Goal: Information Seeking & Learning: Find specific fact

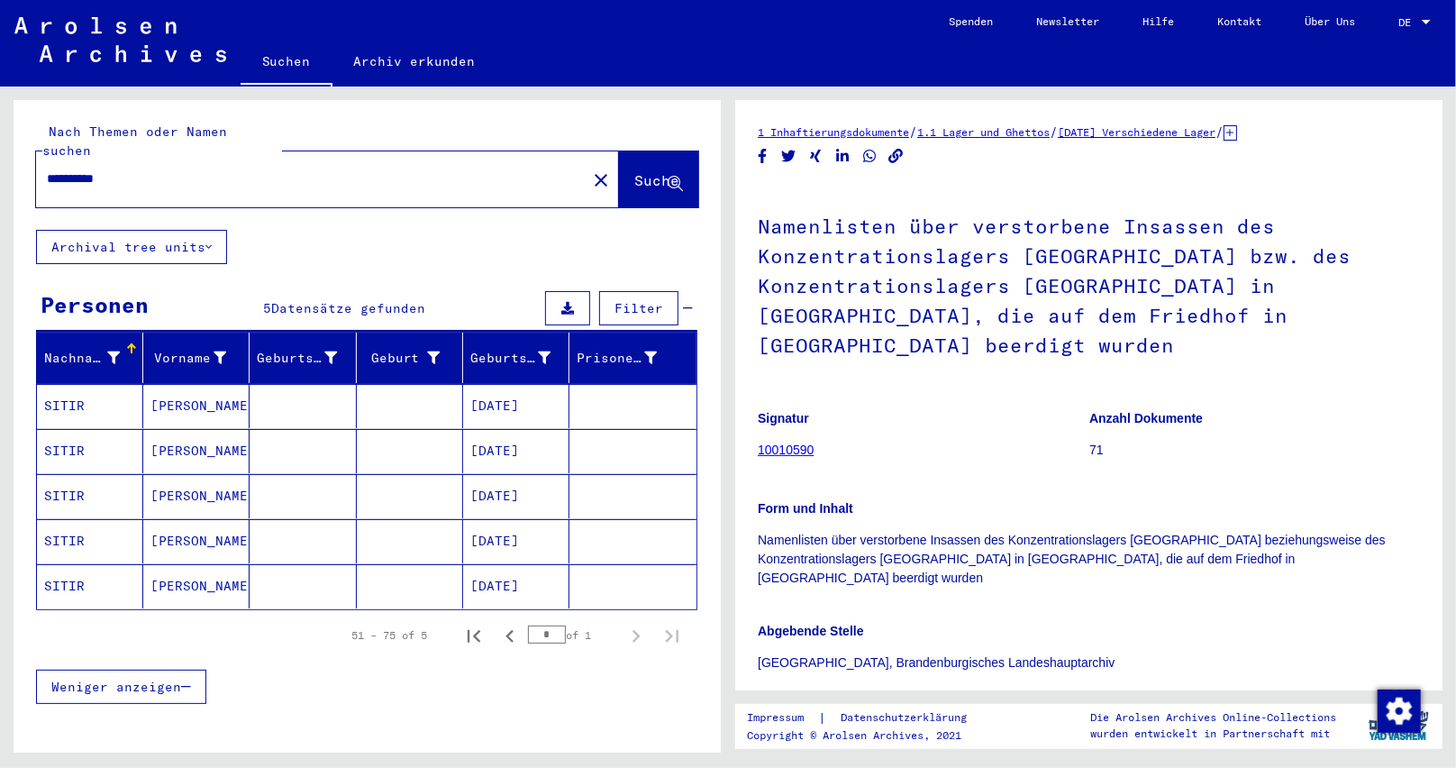
drag, startPoint x: 159, startPoint y: 167, endPoint x: 0, endPoint y: 171, distance: 159.5
click at [0, 171] on div "**********" at bounding box center [364, 419] width 728 height 666
paste input "text"
type input "**********"
click at [634, 171] on span "Suche" at bounding box center [656, 180] width 45 height 18
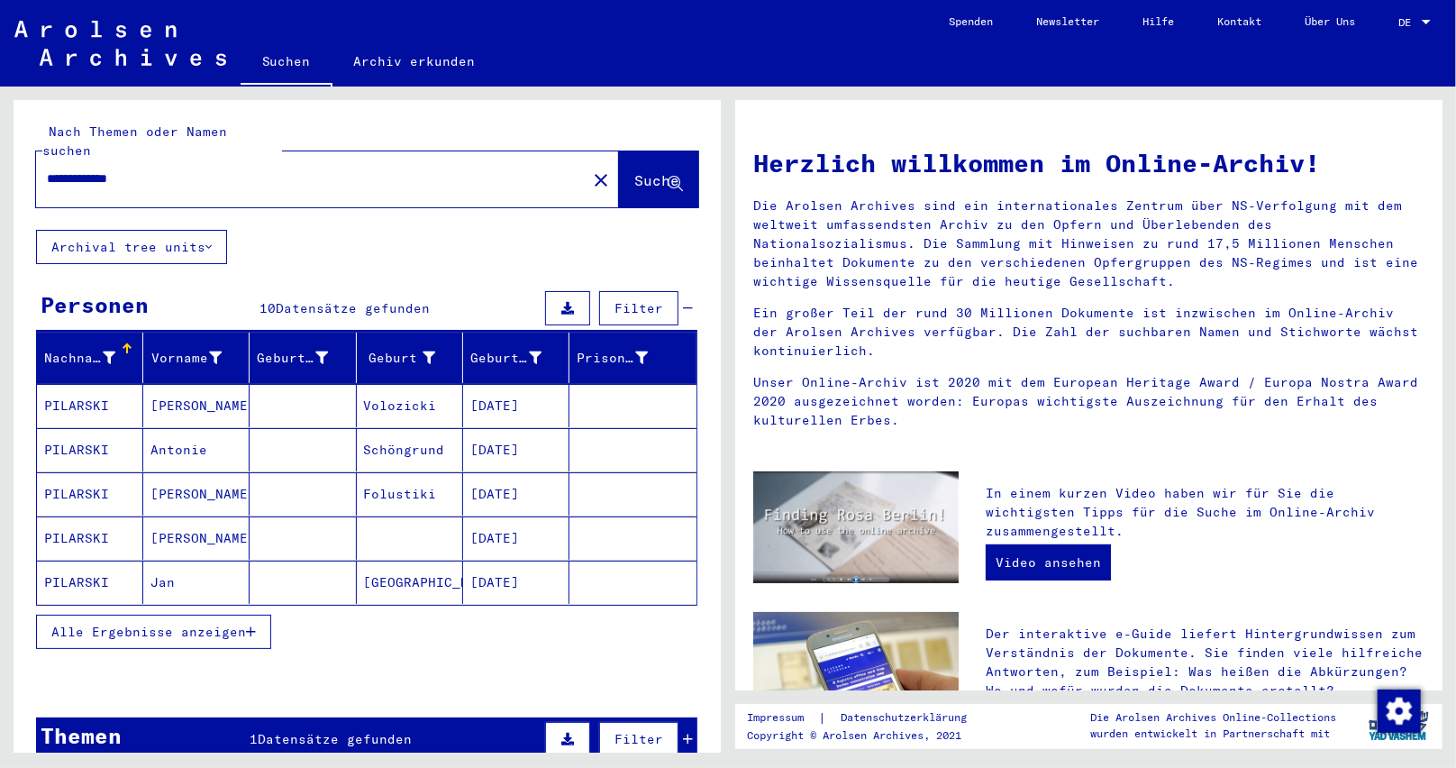
click at [245, 623] on span "Alle Ergebnisse anzeigen" at bounding box center [148, 631] width 195 height 16
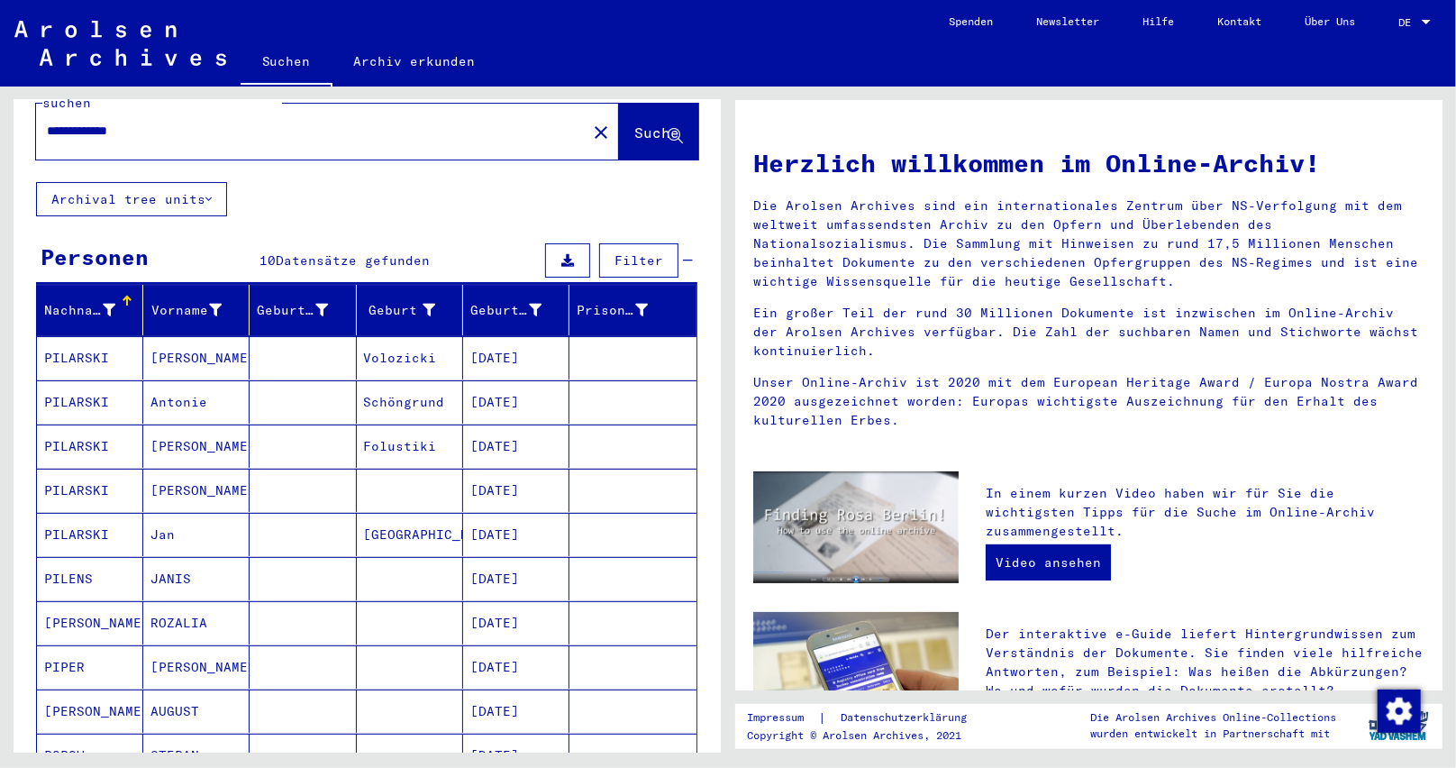
scroll to position [90, 0]
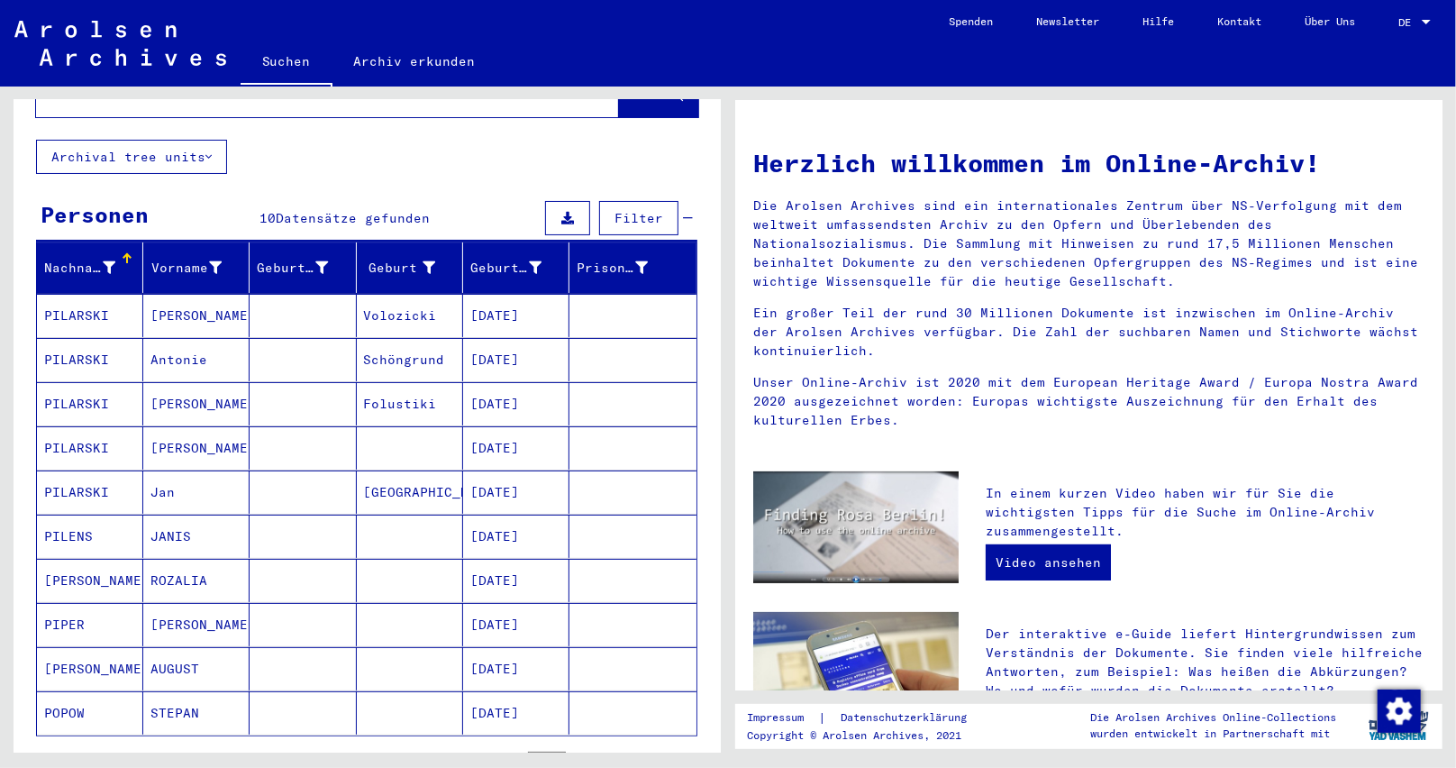
click at [507, 470] on mat-cell "[DATE]" at bounding box center [516, 491] width 106 height 43
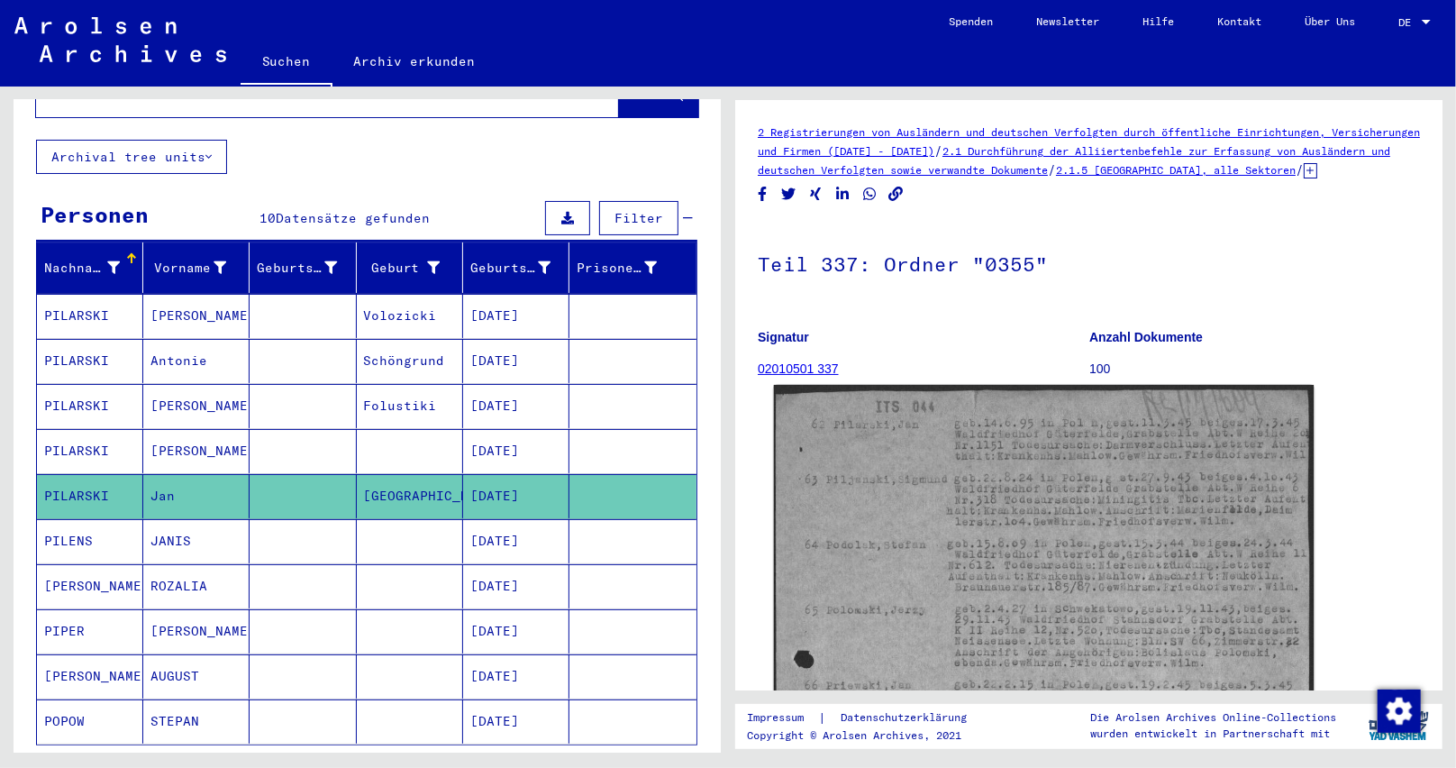
click at [1035, 477] on img at bounding box center [1044, 774] width 541 height 778
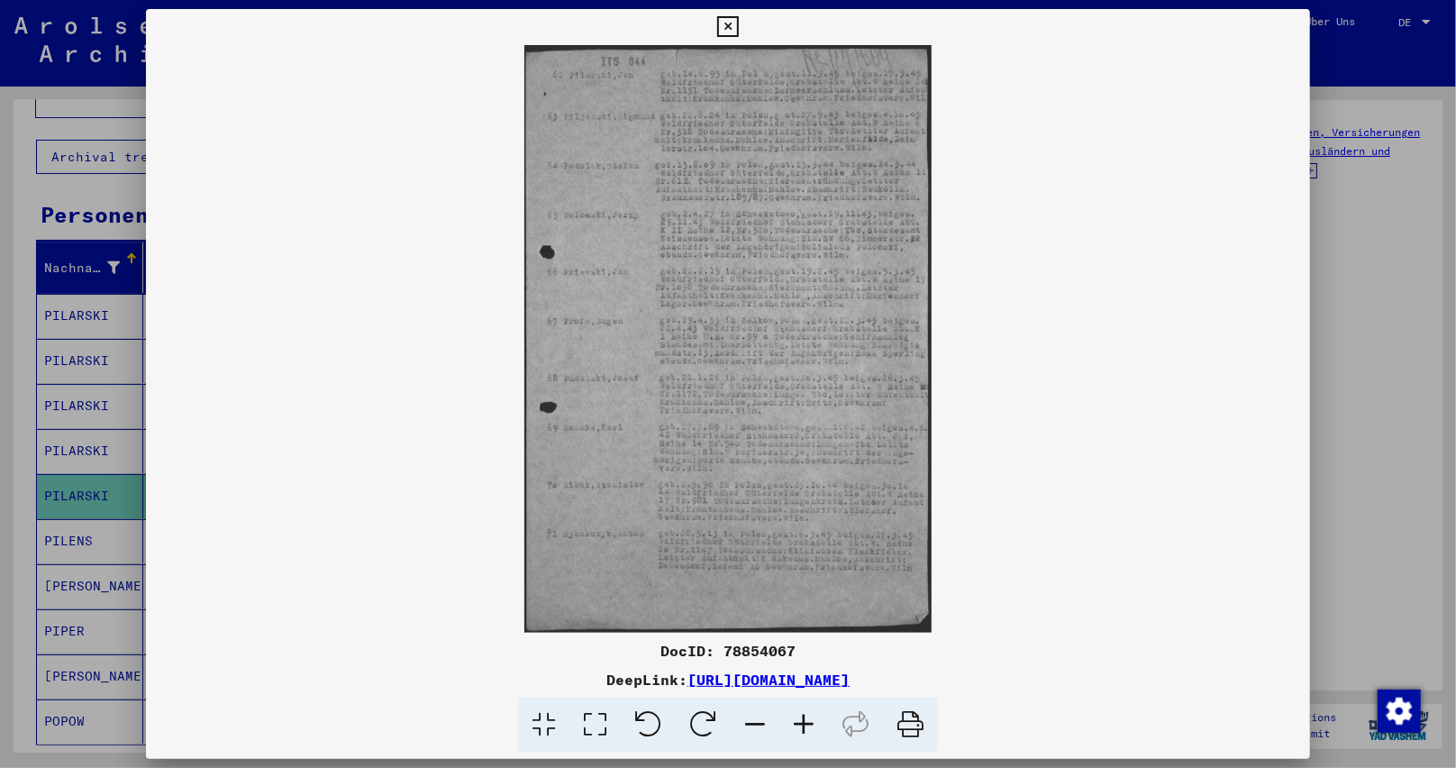
click at [801, 723] on icon at bounding box center [803, 724] width 49 height 55
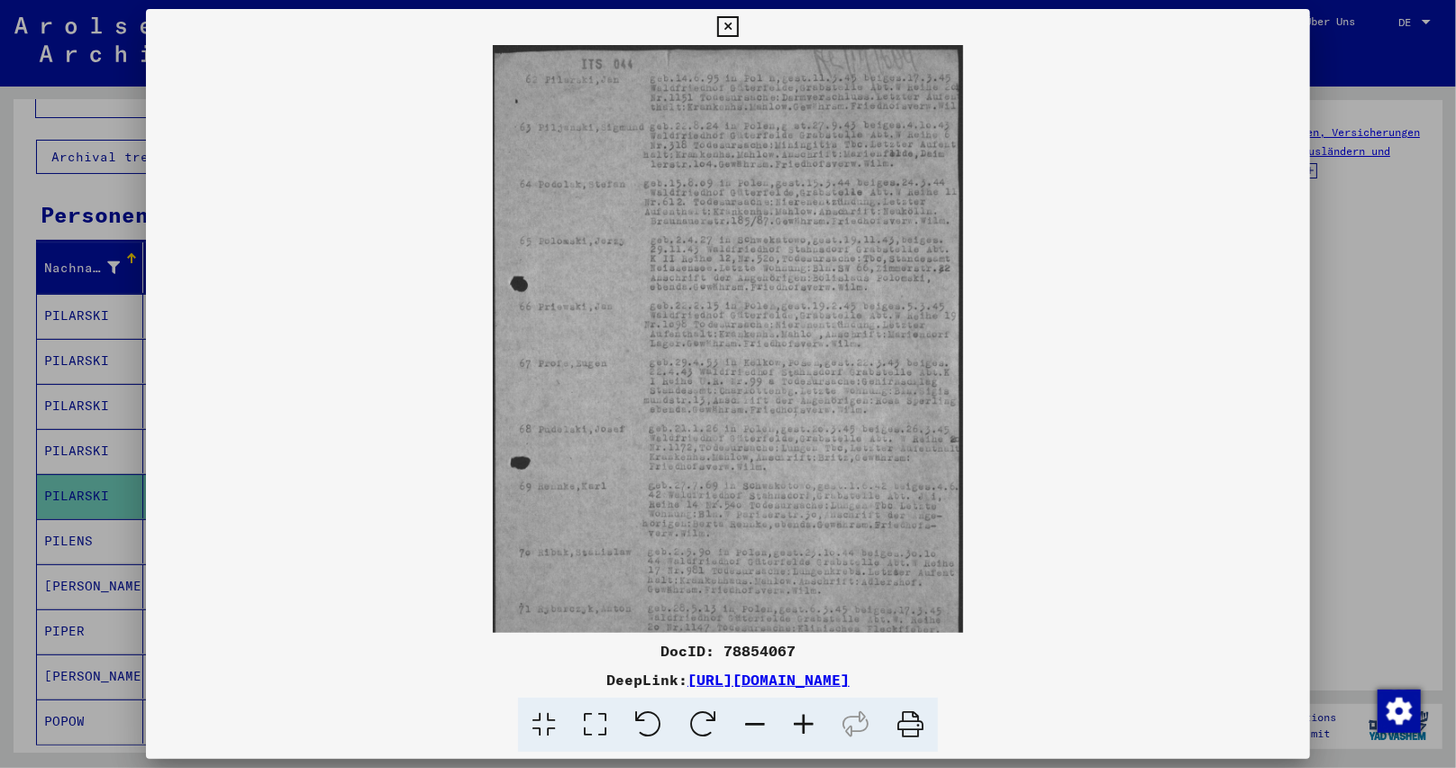
click at [801, 722] on icon at bounding box center [803, 724] width 49 height 55
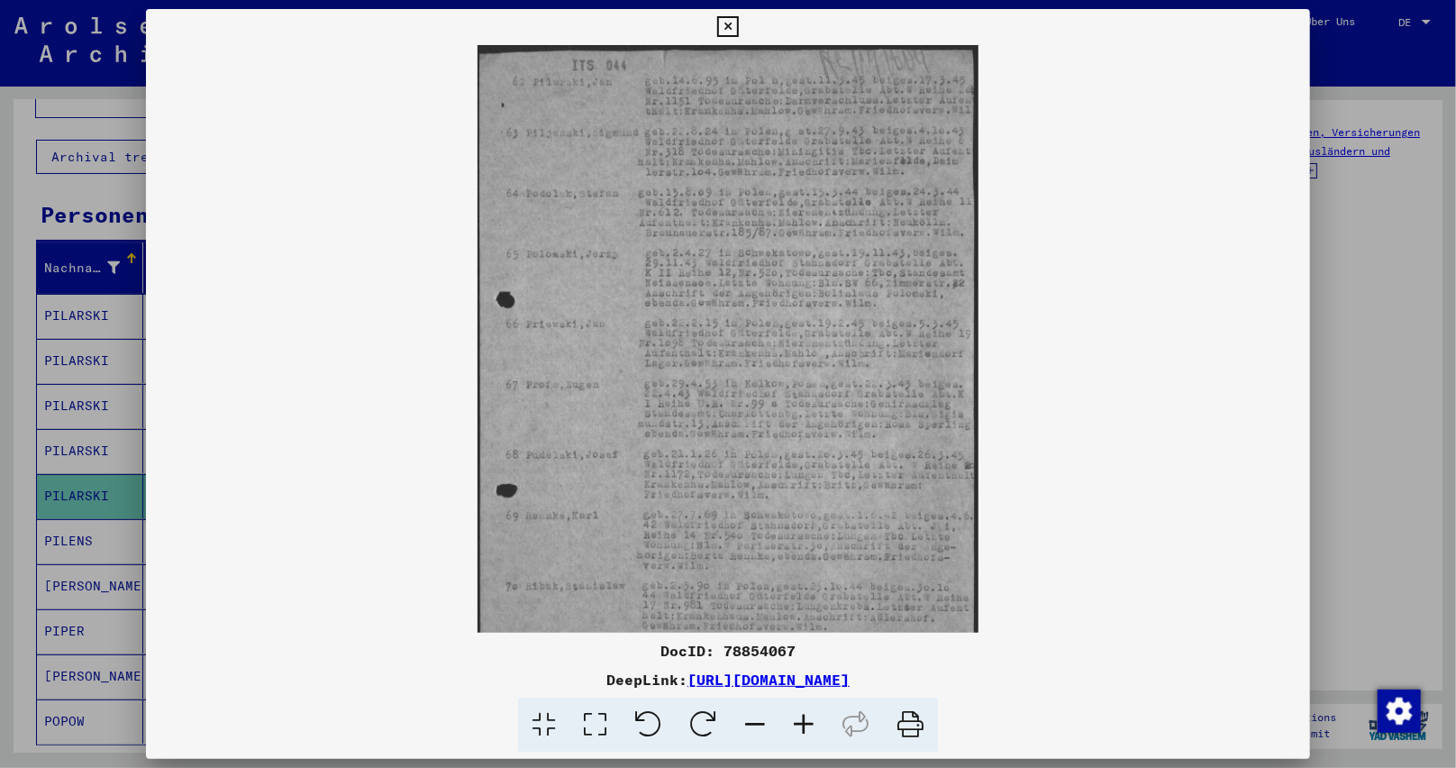
click at [801, 722] on icon at bounding box center [803, 724] width 49 height 55
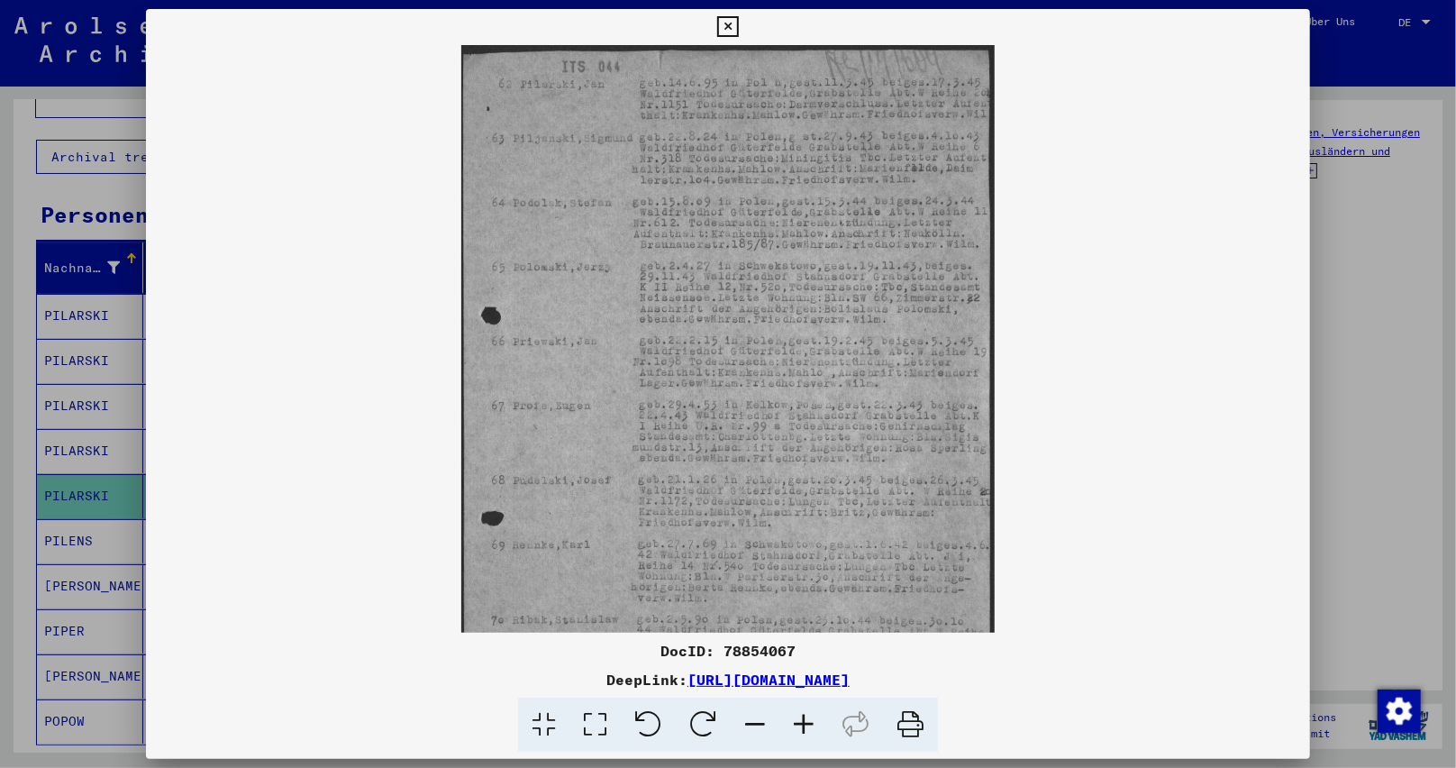
click at [801, 721] on icon at bounding box center [803, 724] width 49 height 55
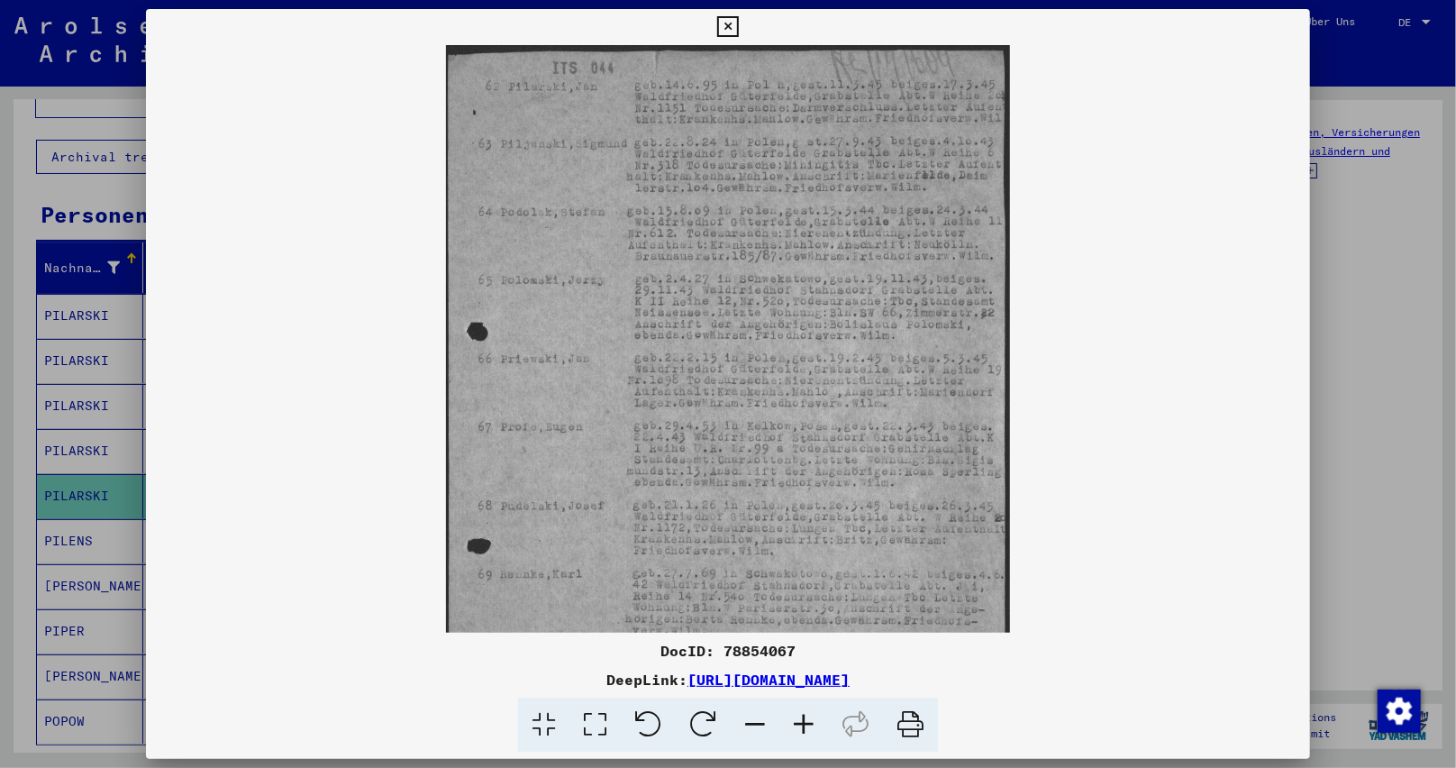
click at [801, 720] on icon at bounding box center [803, 724] width 49 height 55
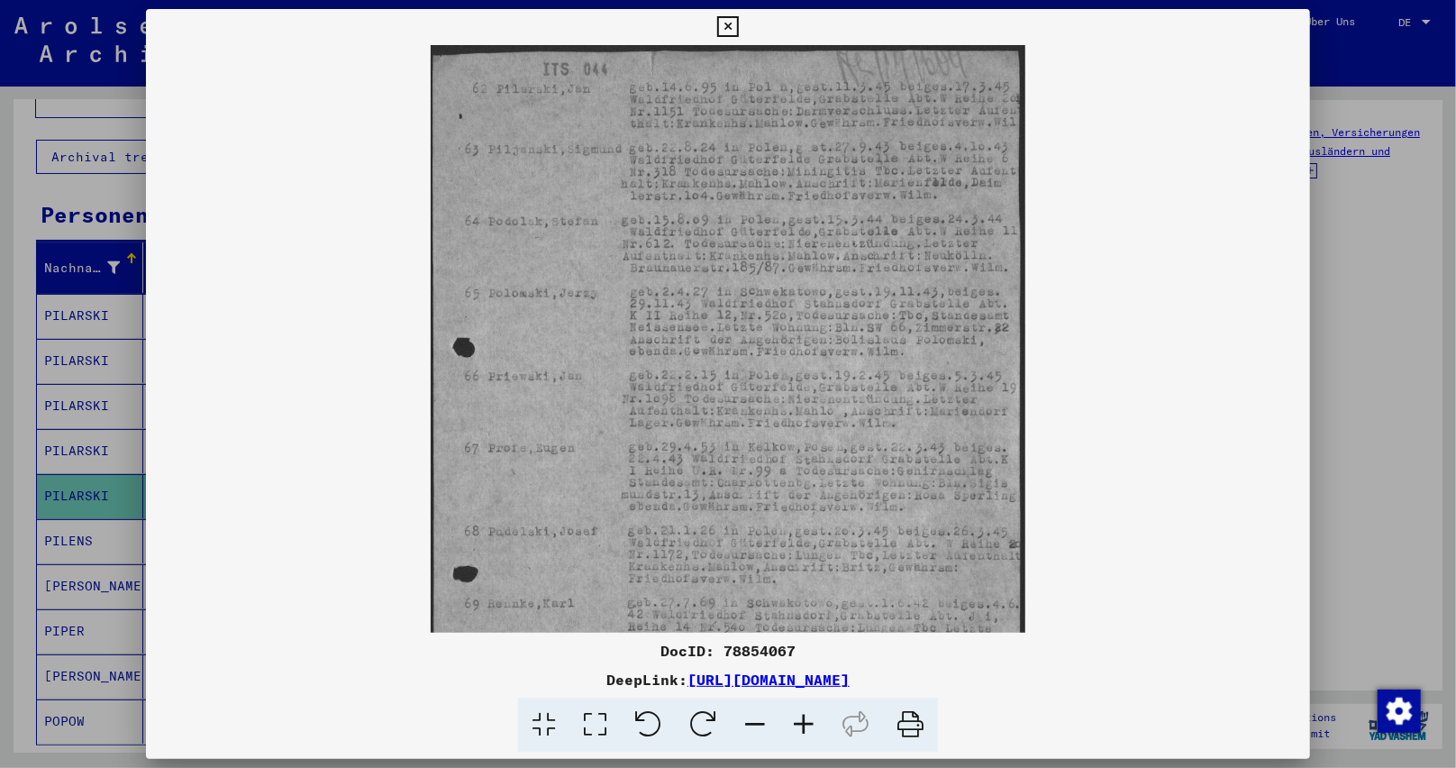
click at [801, 720] on icon at bounding box center [803, 724] width 49 height 55
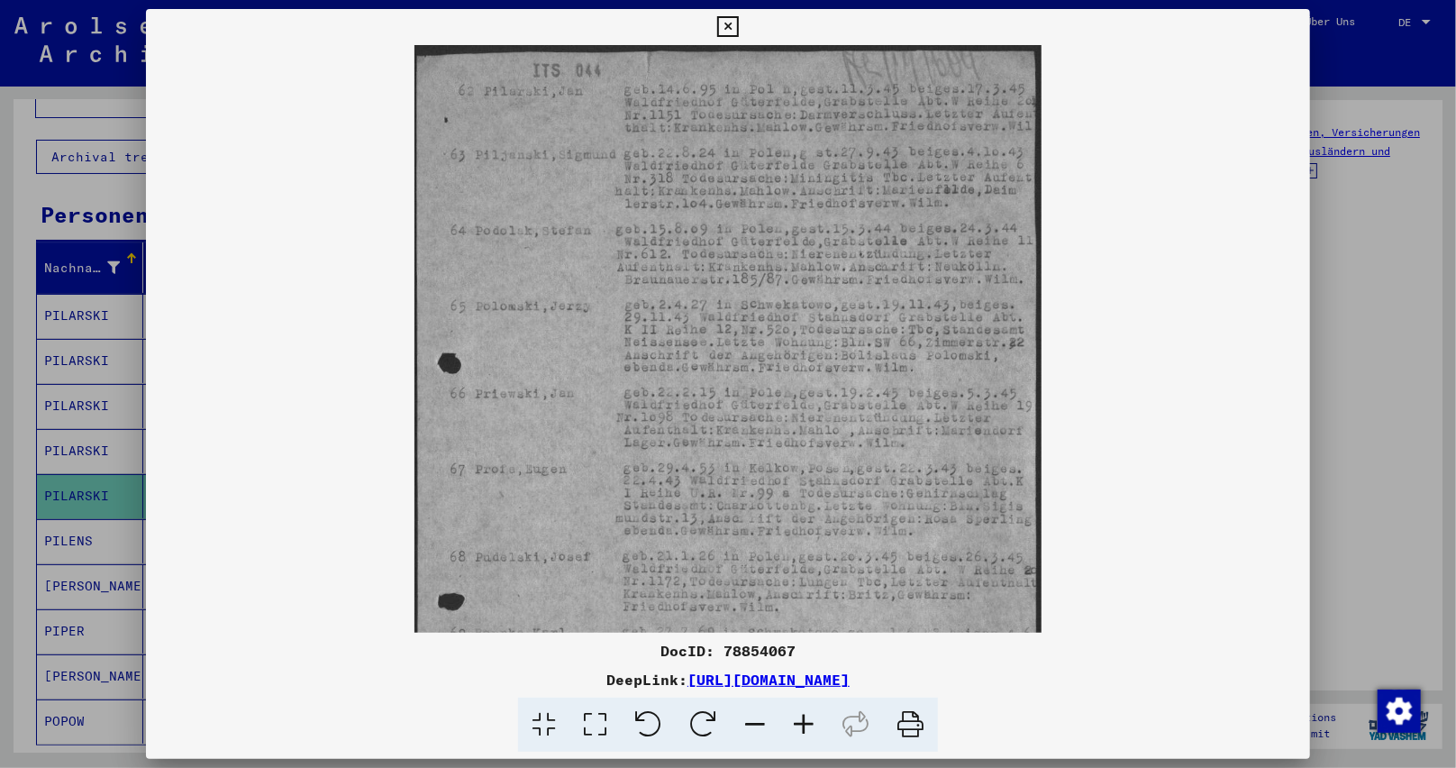
click at [801, 720] on icon at bounding box center [803, 724] width 49 height 55
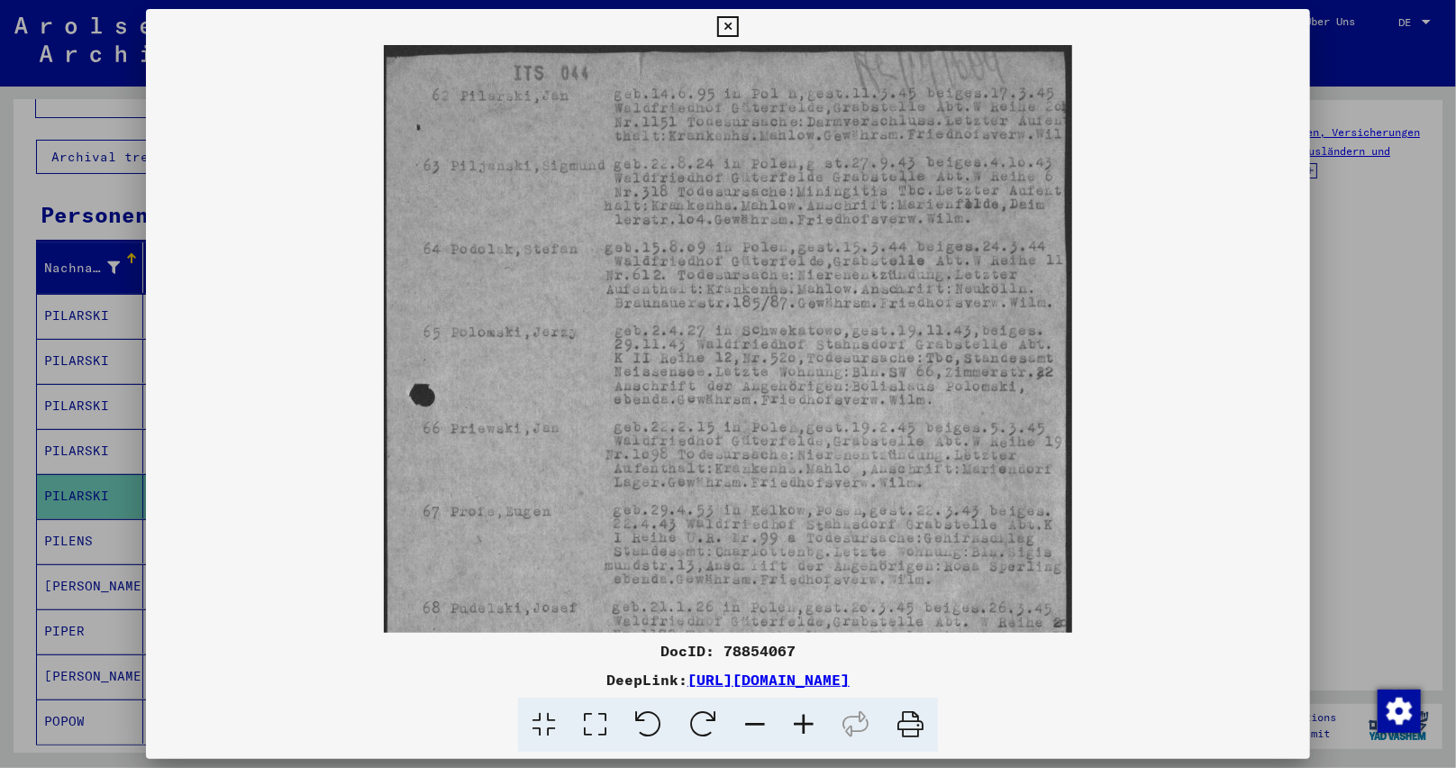
click at [801, 720] on icon at bounding box center [803, 724] width 49 height 55
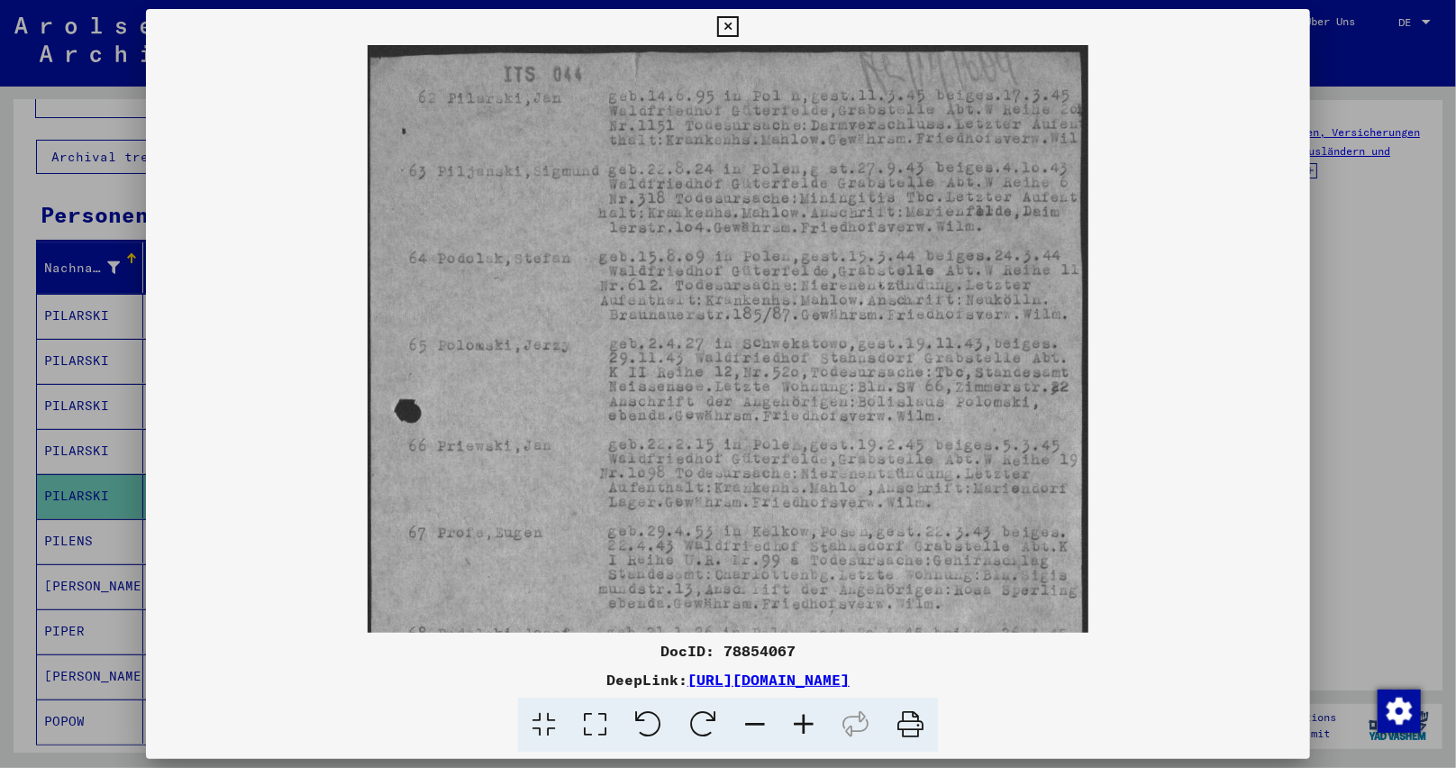
click at [801, 719] on icon at bounding box center [803, 724] width 49 height 55
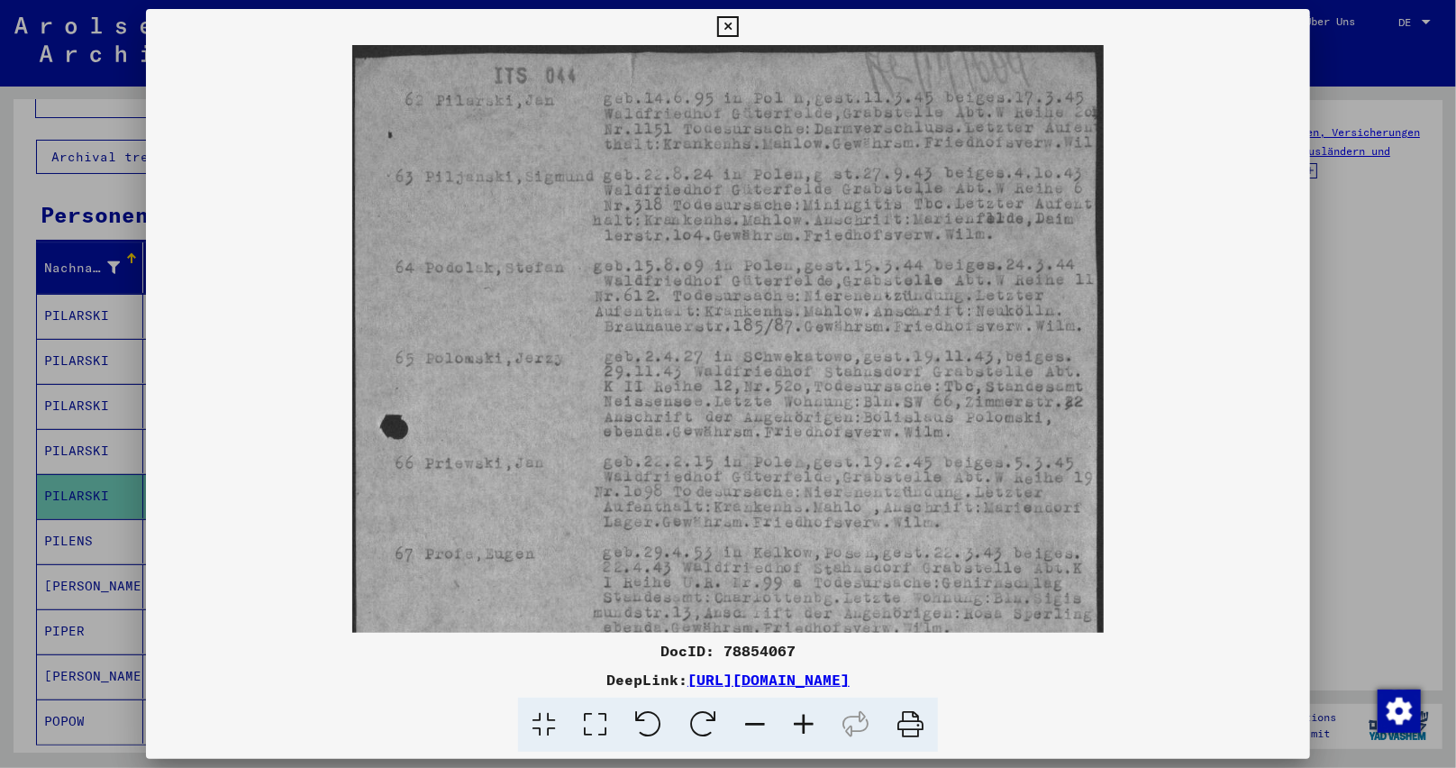
click at [801, 719] on icon at bounding box center [803, 724] width 49 height 55
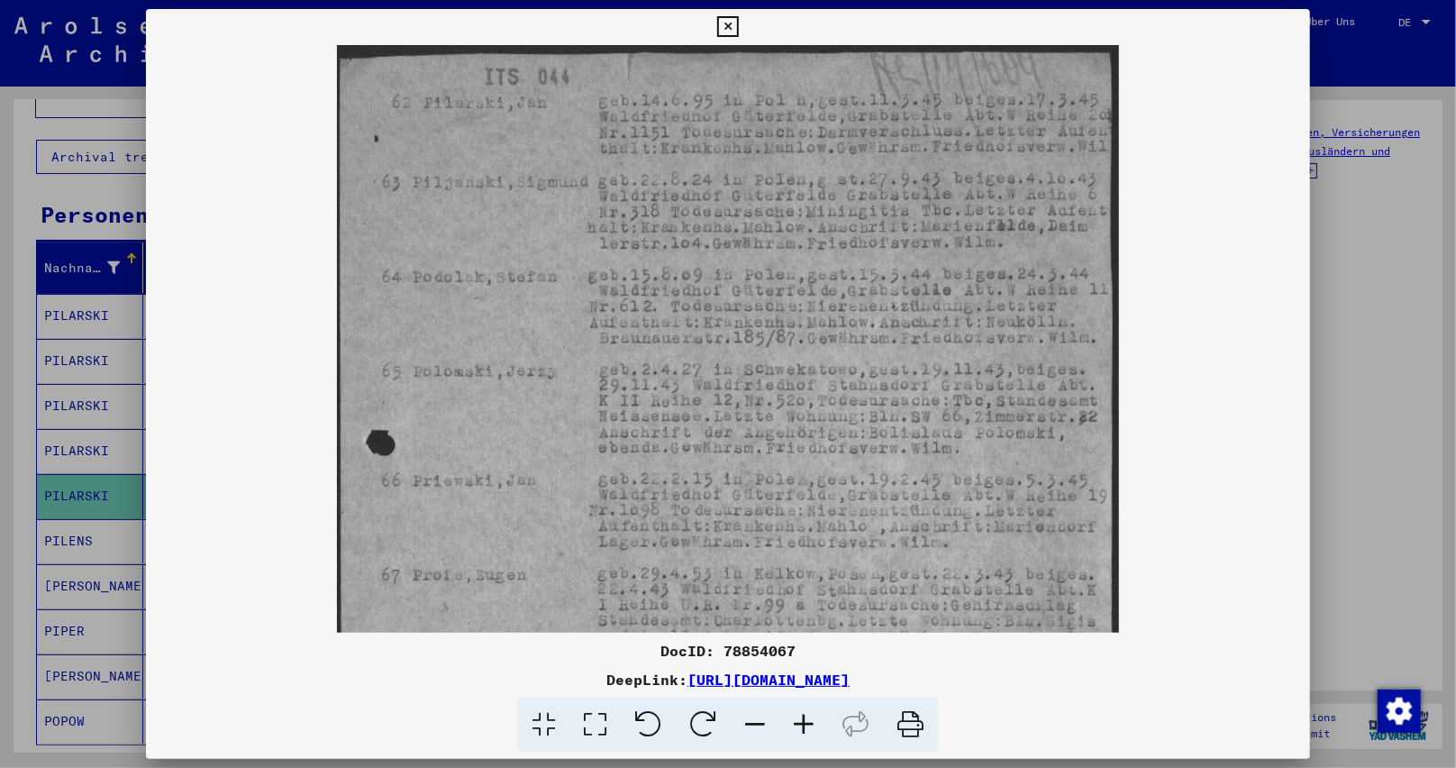
click at [801, 719] on icon at bounding box center [803, 724] width 49 height 55
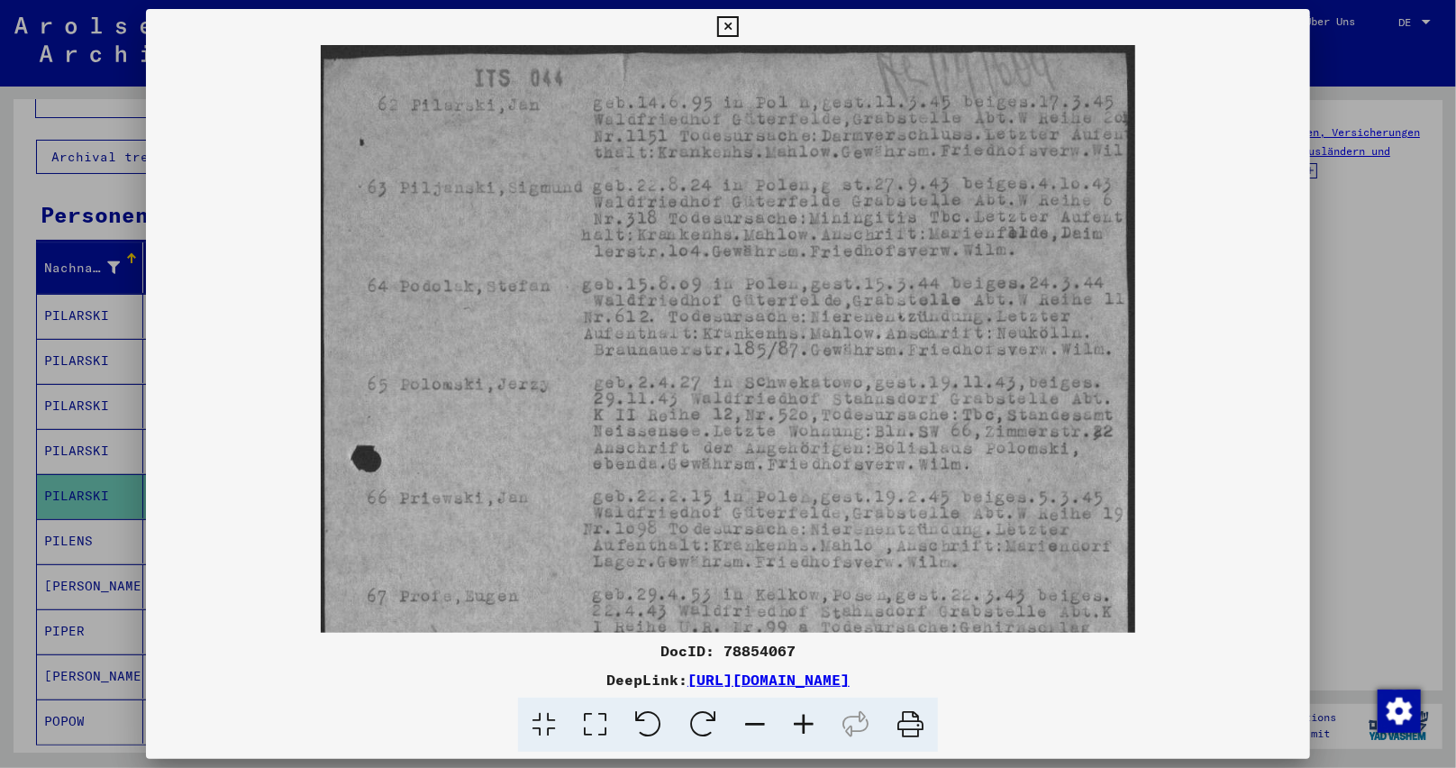
click at [793, 710] on icon at bounding box center [803, 724] width 49 height 55
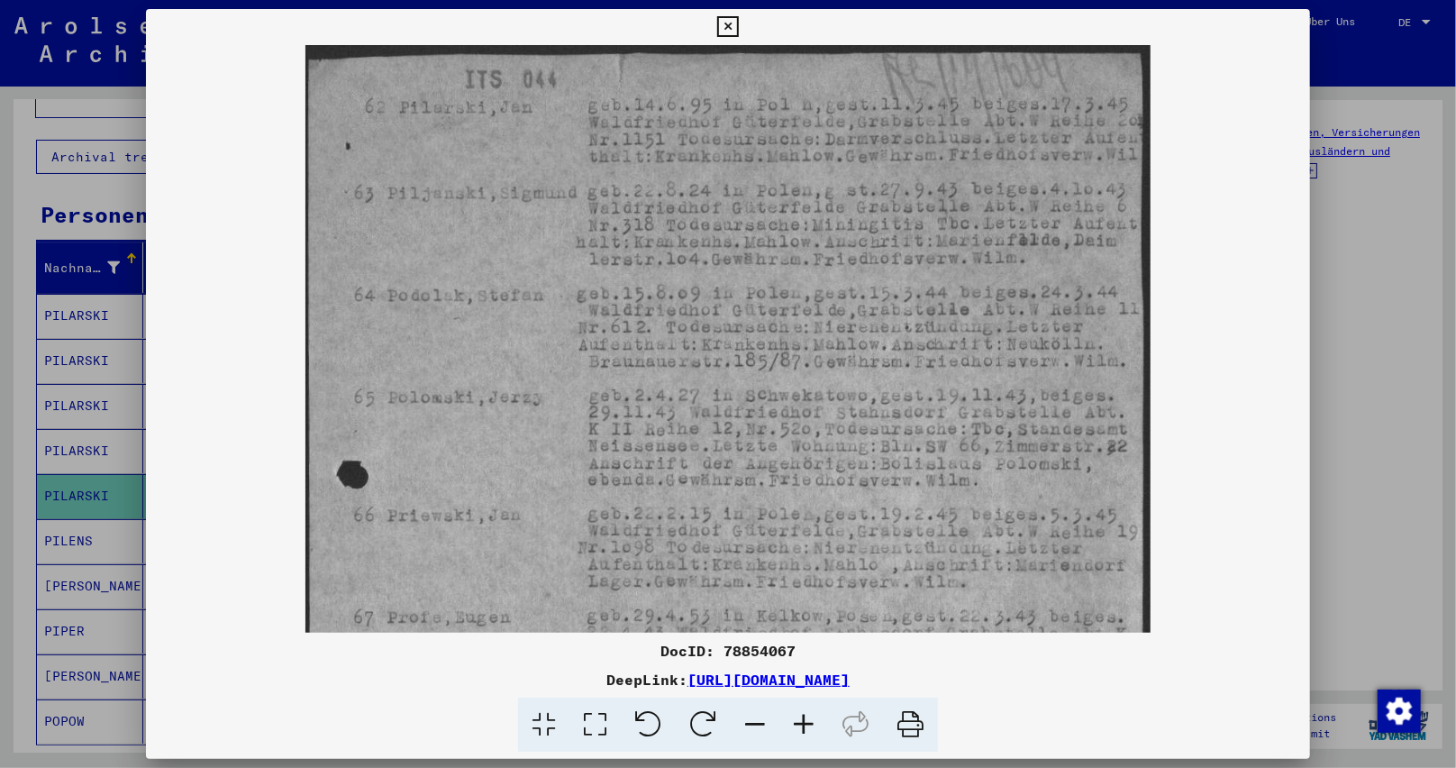
drag, startPoint x: 701, startPoint y: 315, endPoint x: 655, endPoint y: 365, distance: 67.6
click at [655, 365] on img at bounding box center [727, 654] width 845 height 1218
click at [802, 712] on icon at bounding box center [803, 724] width 49 height 55
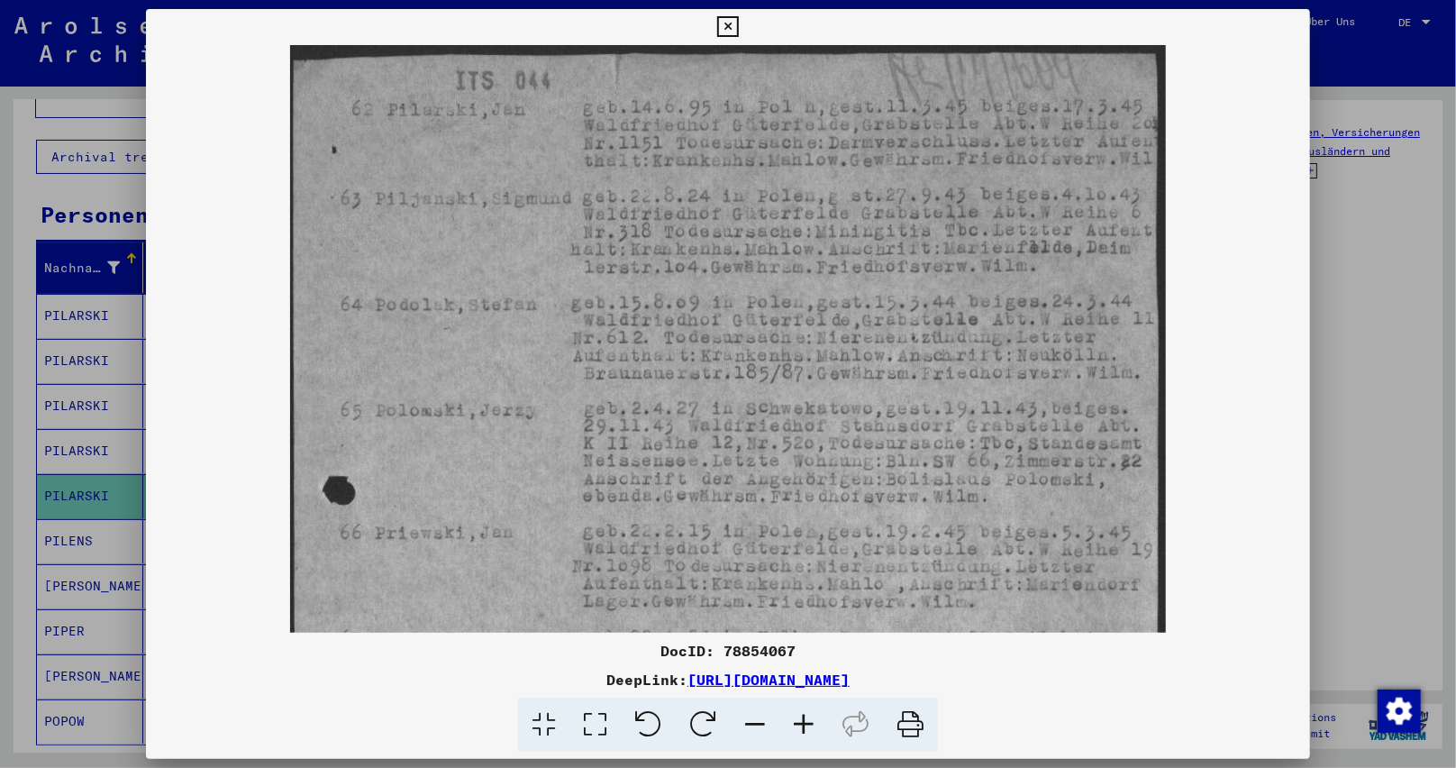
click at [802, 712] on icon at bounding box center [803, 724] width 49 height 55
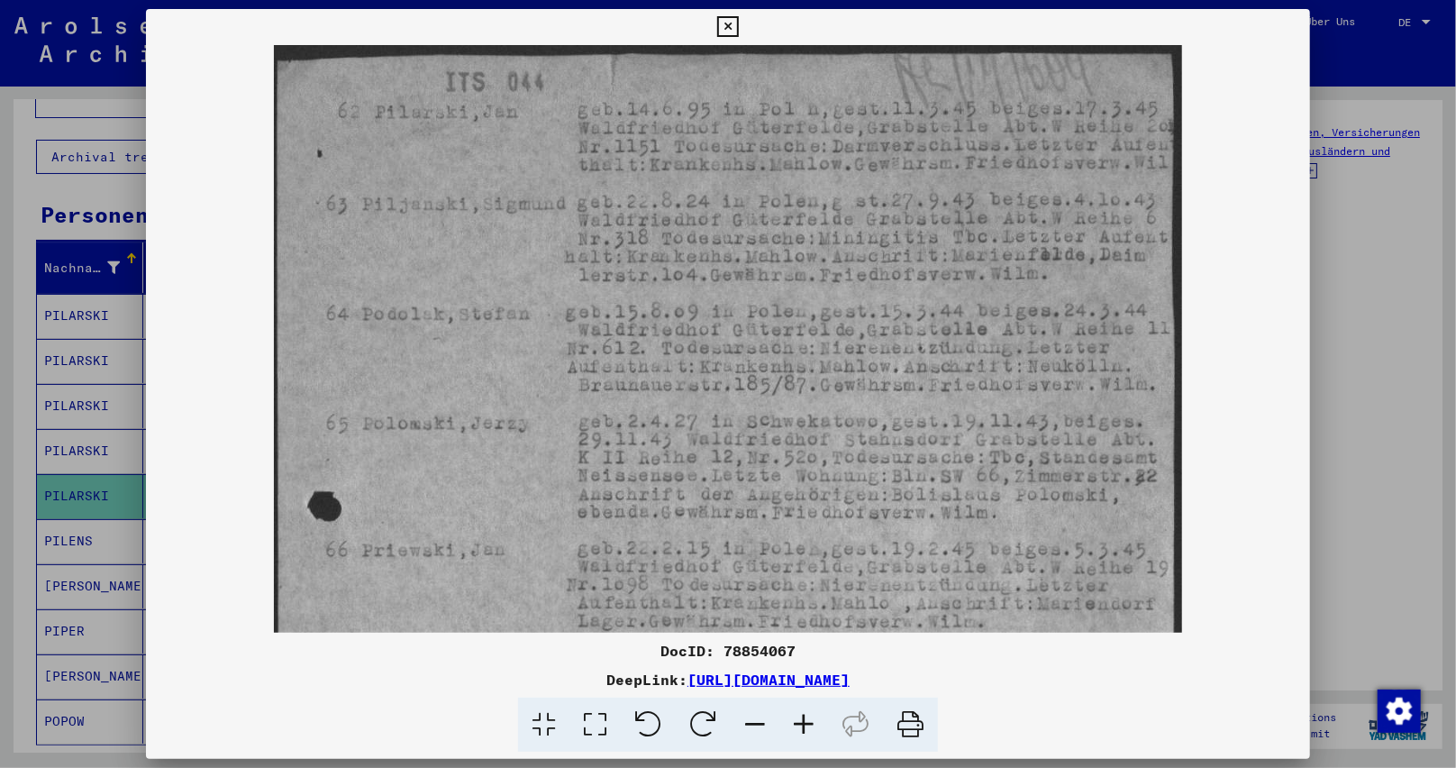
click at [802, 712] on icon at bounding box center [803, 724] width 49 height 55
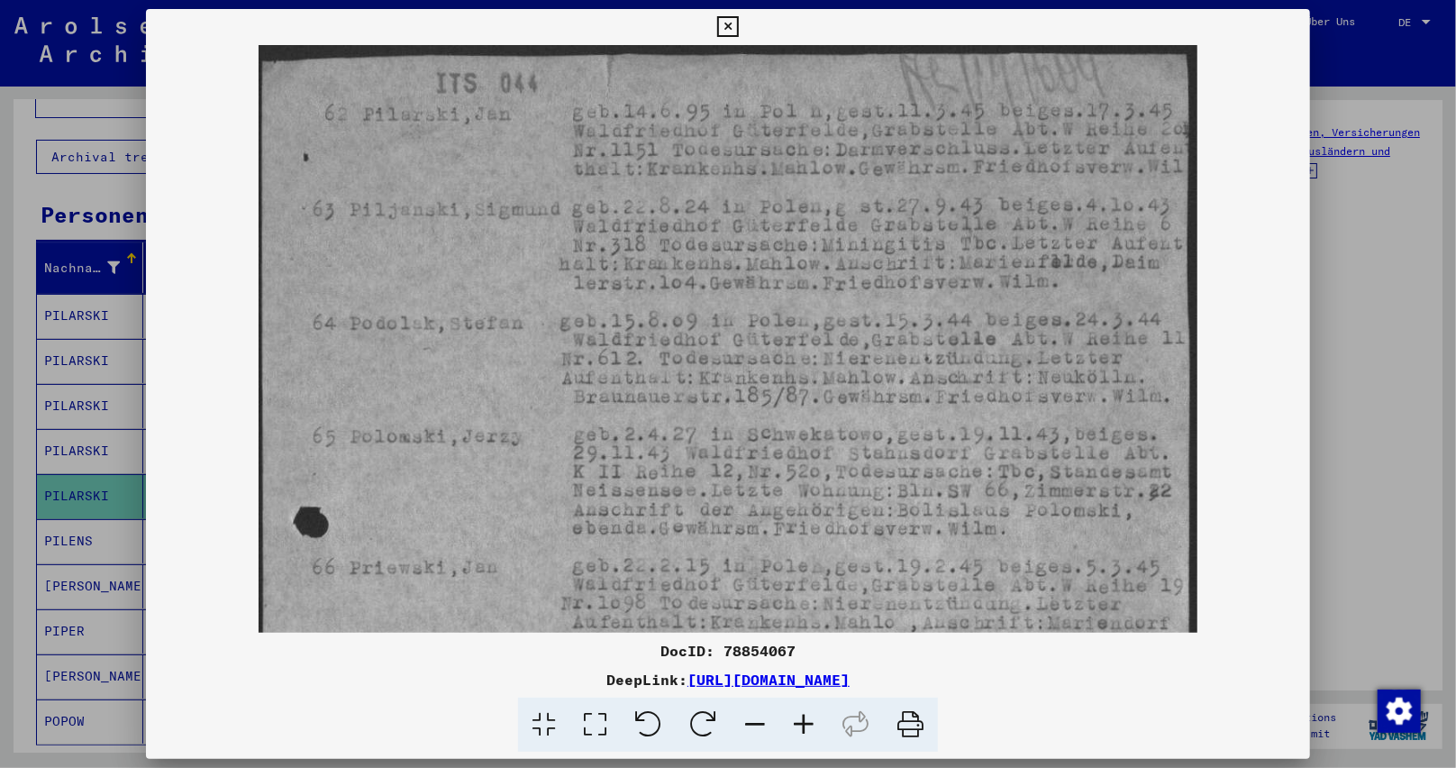
drag, startPoint x: 912, startPoint y: 306, endPoint x: 697, endPoint y: 388, distance: 229.5
click at [697, 388] on img at bounding box center [728, 721] width 939 height 1353
click at [729, 27] on icon at bounding box center [727, 27] width 21 height 22
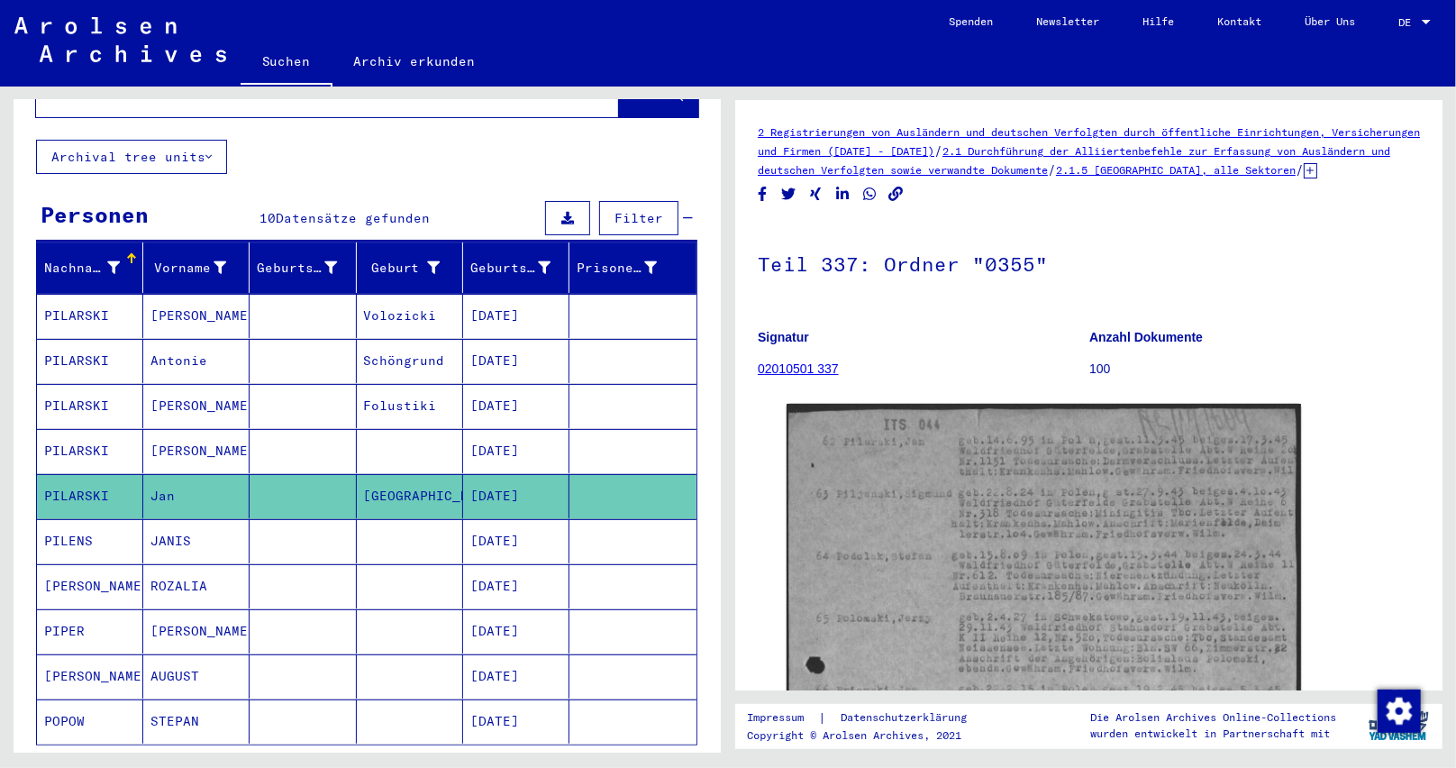
scroll to position [180, 0]
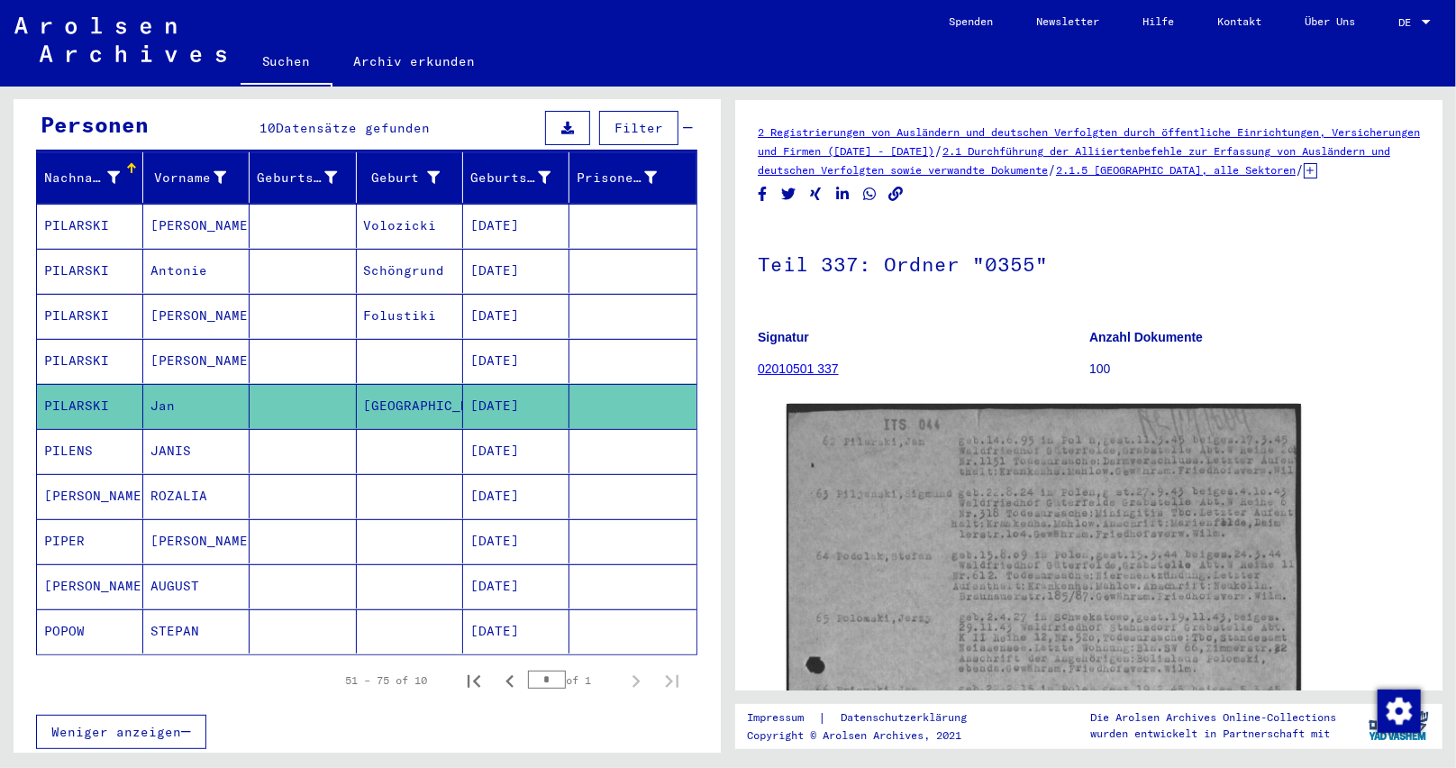
drag, startPoint x: 541, startPoint y: 658, endPoint x: 526, endPoint y: 656, distance: 14.5
click at [528, 670] on input "*" at bounding box center [547, 679] width 38 height 18
type input "*"
click at [548, 730] on div "Weniger anzeigen" at bounding box center [366, 731] width 661 height 52
